Goal: Browse casually: Explore the website without a specific task or goal

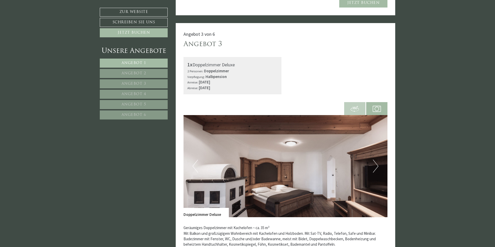
scroll to position [1087, 0]
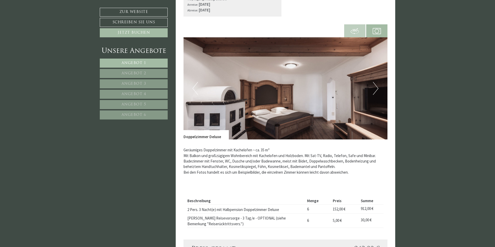
click at [378, 88] on button "Next" at bounding box center [375, 88] width 5 height 13
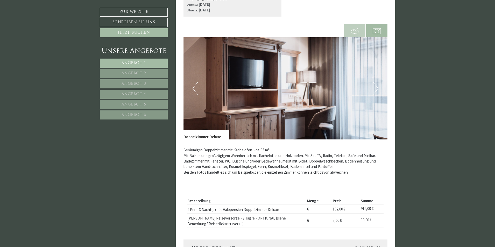
click at [378, 88] on button "Next" at bounding box center [375, 88] width 5 height 13
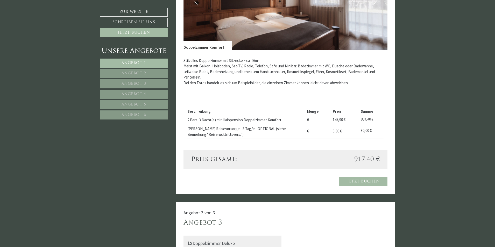
scroll to position [776, 0]
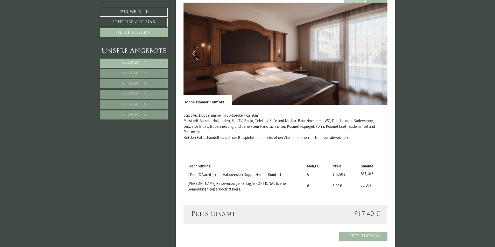
click at [191, 53] on img at bounding box center [285, 54] width 204 height 102
click at [193, 53] on button "Previous" at bounding box center [195, 53] width 5 height 13
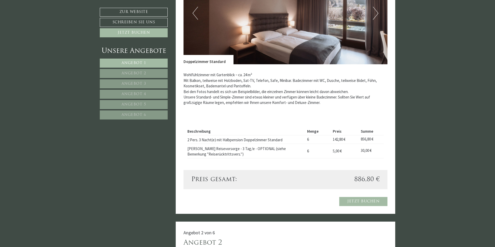
scroll to position [310, 0]
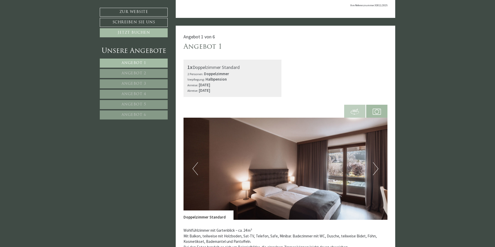
click at [376, 168] on button "Next" at bounding box center [375, 168] width 5 height 13
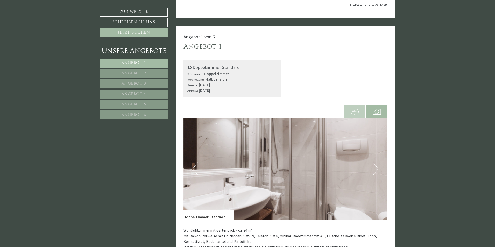
click at [376, 168] on button "Next" at bounding box center [375, 168] width 5 height 13
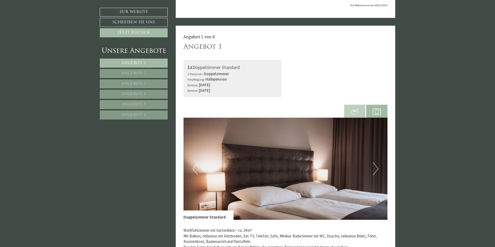
click at [376, 168] on button "Next" at bounding box center [375, 168] width 5 height 13
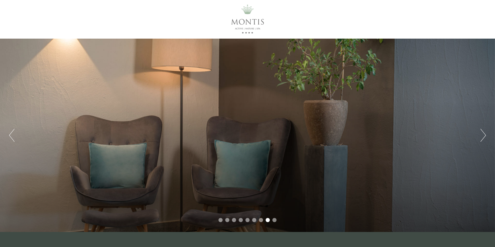
scroll to position [0, 0]
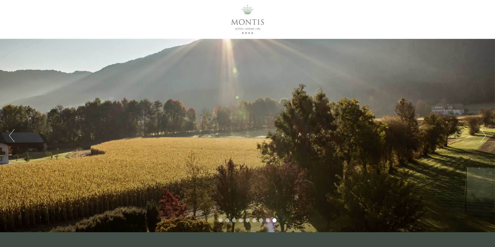
click at [484, 134] on button "Next" at bounding box center [482, 135] width 5 height 13
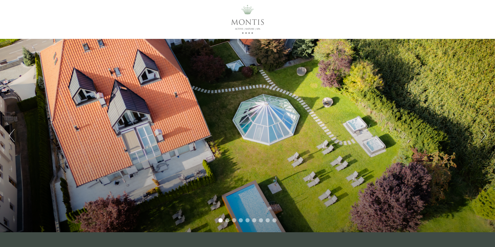
click at [484, 134] on button "Next" at bounding box center [482, 135] width 5 height 13
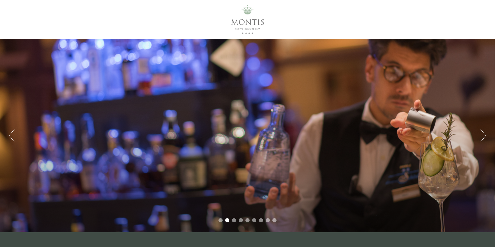
click at [484, 134] on button "Next" at bounding box center [482, 135] width 5 height 13
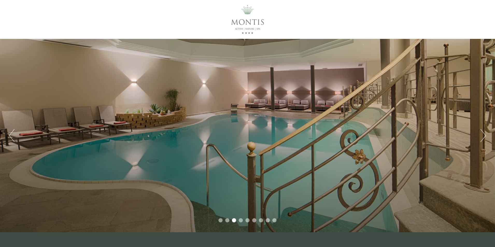
click at [484, 134] on button "Next" at bounding box center [482, 135] width 5 height 13
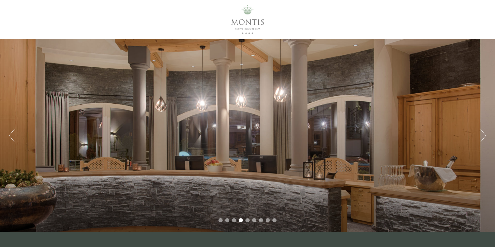
click at [484, 134] on button "Next" at bounding box center [482, 135] width 5 height 13
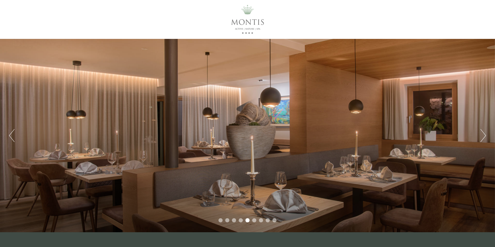
click at [484, 134] on button "Next" at bounding box center [482, 135] width 5 height 13
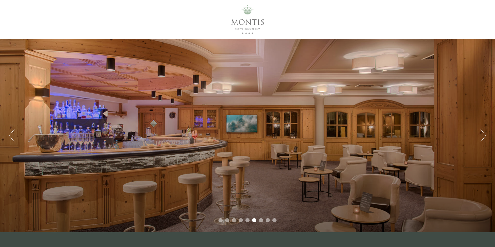
click at [484, 134] on button "Next" at bounding box center [482, 135] width 5 height 13
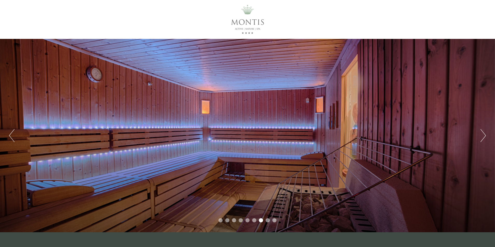
click at [484, 134] on button "Next" at bounding box center [482, 135] width 5 height 13
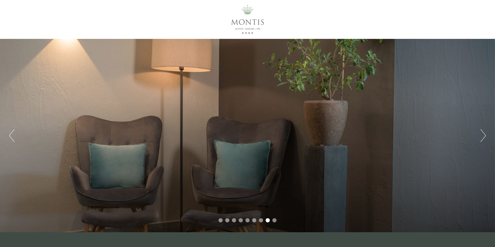
click at [484, 134] on button "Next" at bounding box center [482, 135] width 5 height 13
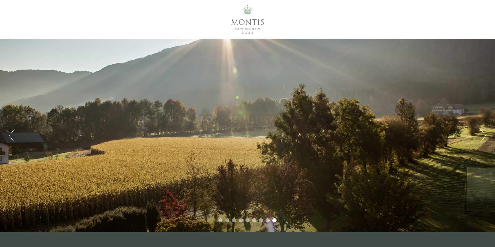
click at [484, 134] on button "Next" at bounding box center [482, 135] width 5 height 13
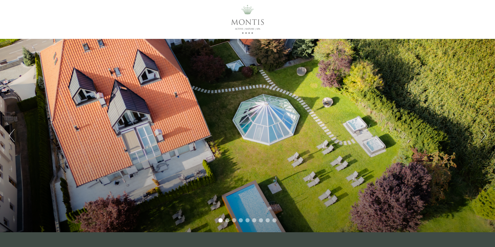
click at [484, 134] on button "Next" at bounding box center [482, 135] width 5 height 13
